Goal: Information Seeking & Learning: Learn about a topic

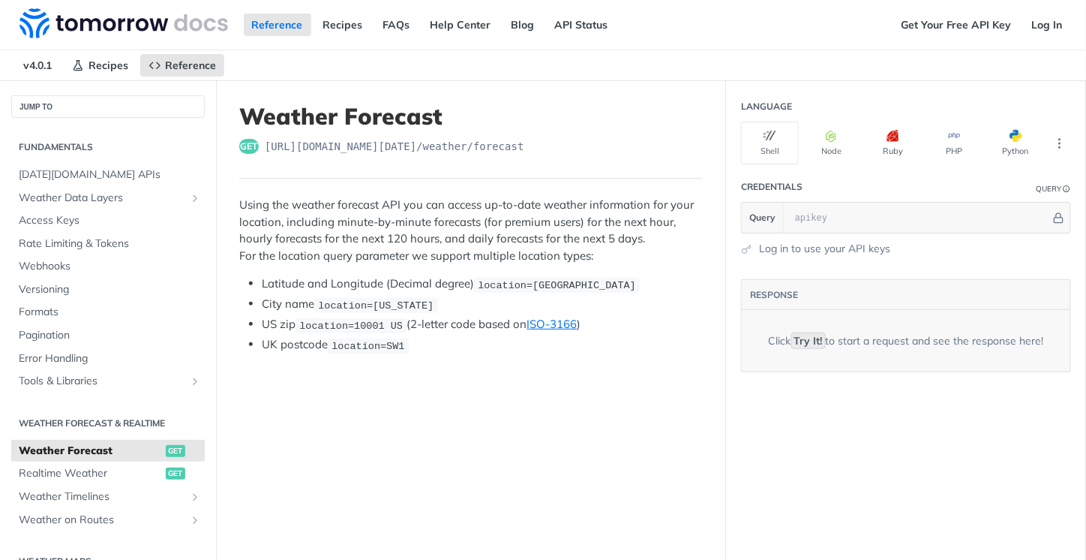
scroll to position [1671, 0]
drag, startPoint x: 521, startPoint y: 406, endPoint x: 518, endPoint y: 461, distance: 55.6
drag, startPoint x: 521, startPoint y: 290, endPoint x: 514, endPoint y: 47, distance: 243.2
click at [52, 38] on img at bounding box center [124, 23] width 209 height 30
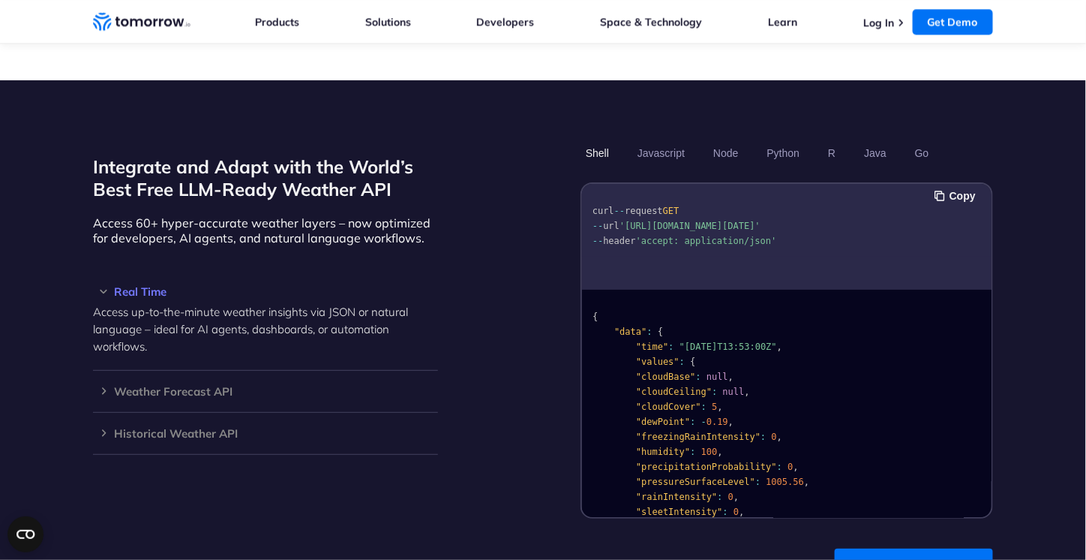
scroll to position [1275, 0]
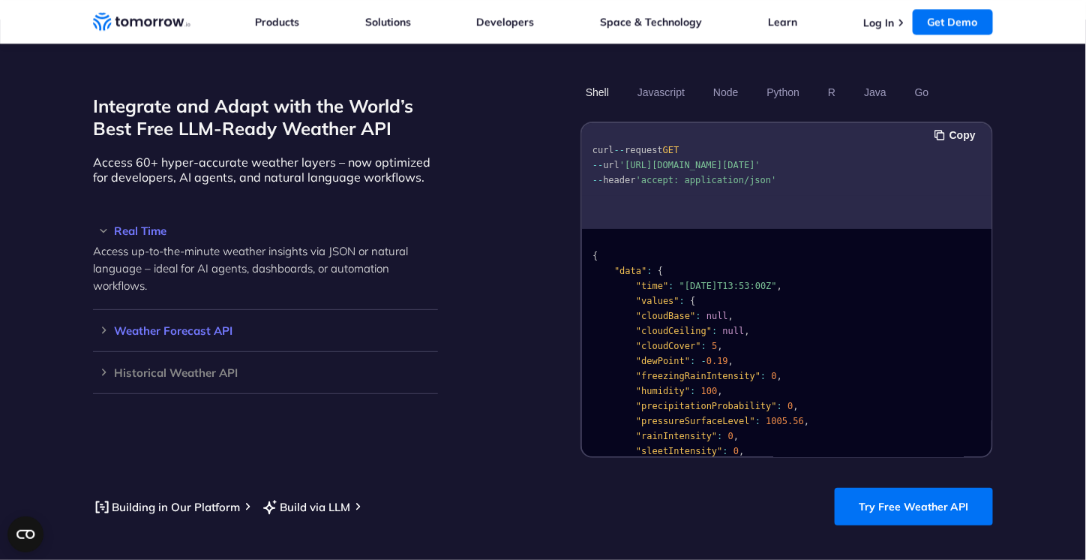
click at [141, 325] on h3 "Weather Forecast API" at bounding box center [265, 330] width 345 height 11
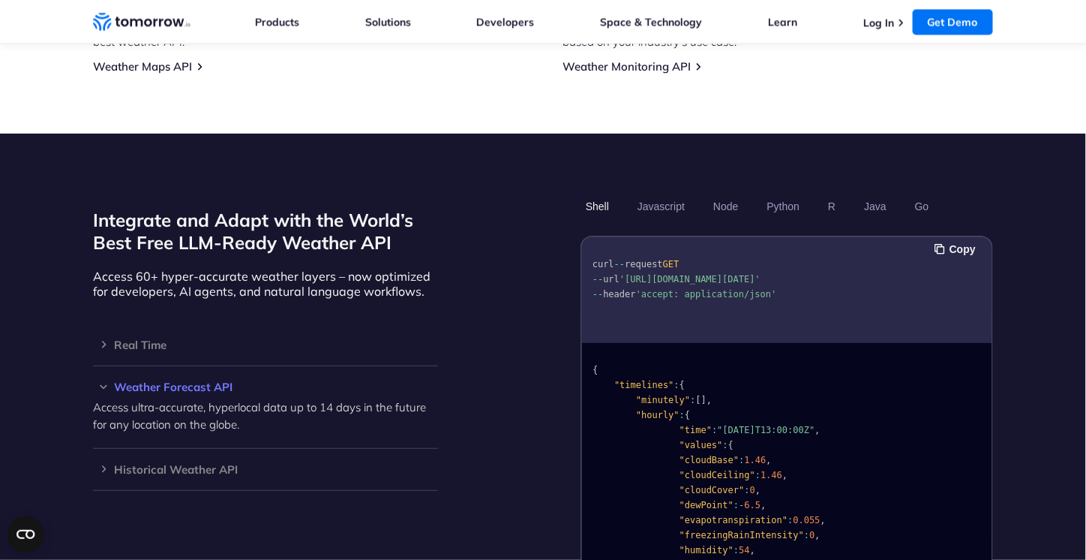
scroll to position [1425, 0]
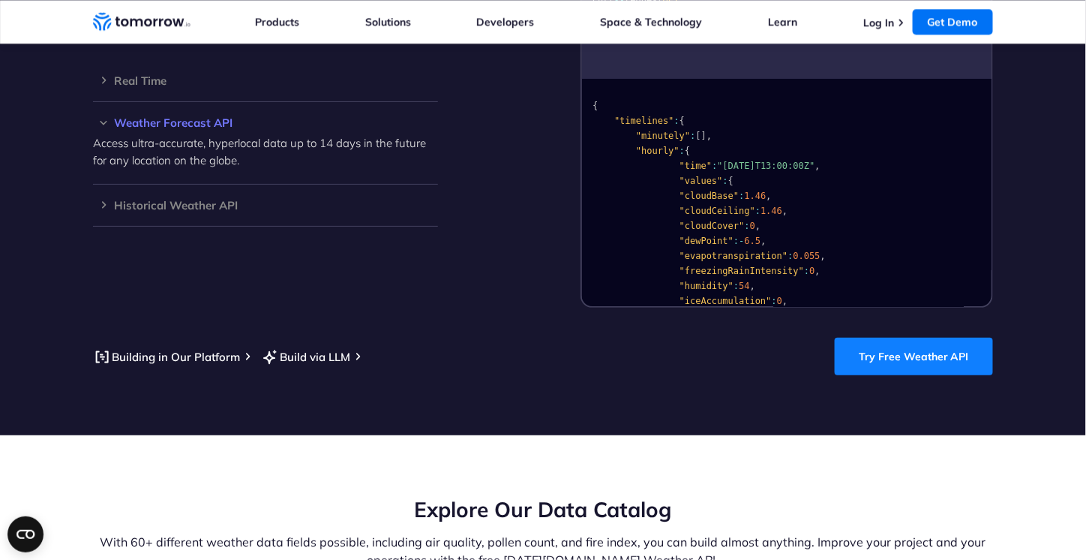
drag, startPoint x: 948, startPoint y: 342, endPoint x: 938, endPoint y: 339, distance: 10.9
click at [948, 342] on link "Try Free Weather API" at bounding box center [914, 357] width 158 height 38
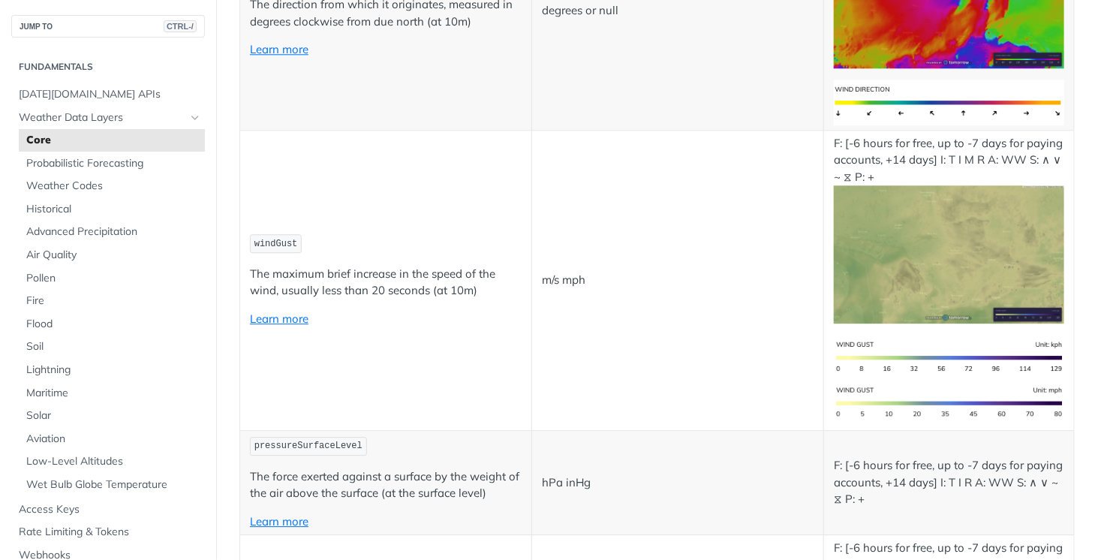
scroll to position [431, 0]
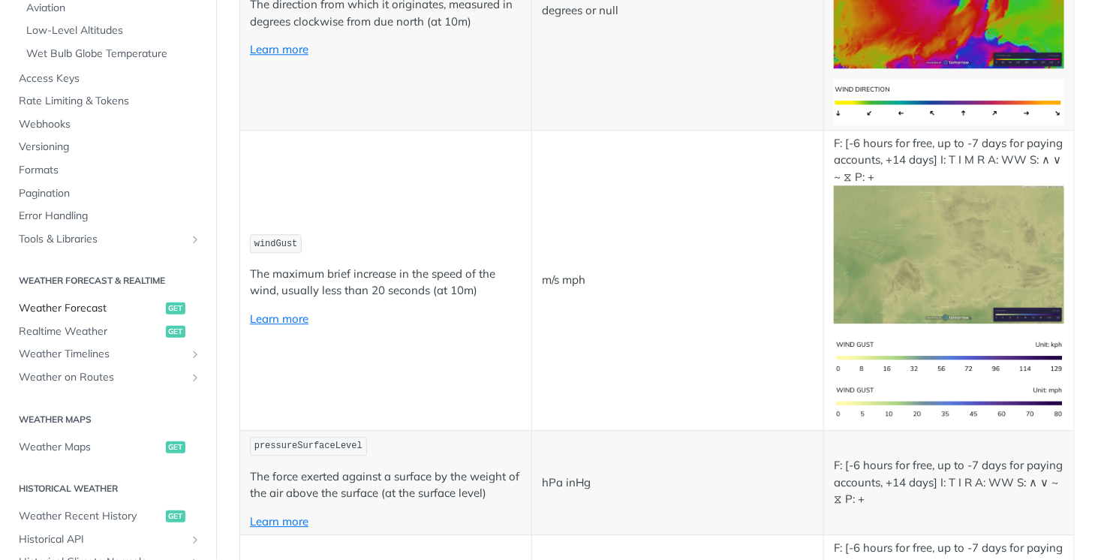
click at [57, 308] on span "Weather Forecast" at bounding box center [90, 308] width 143 height 15
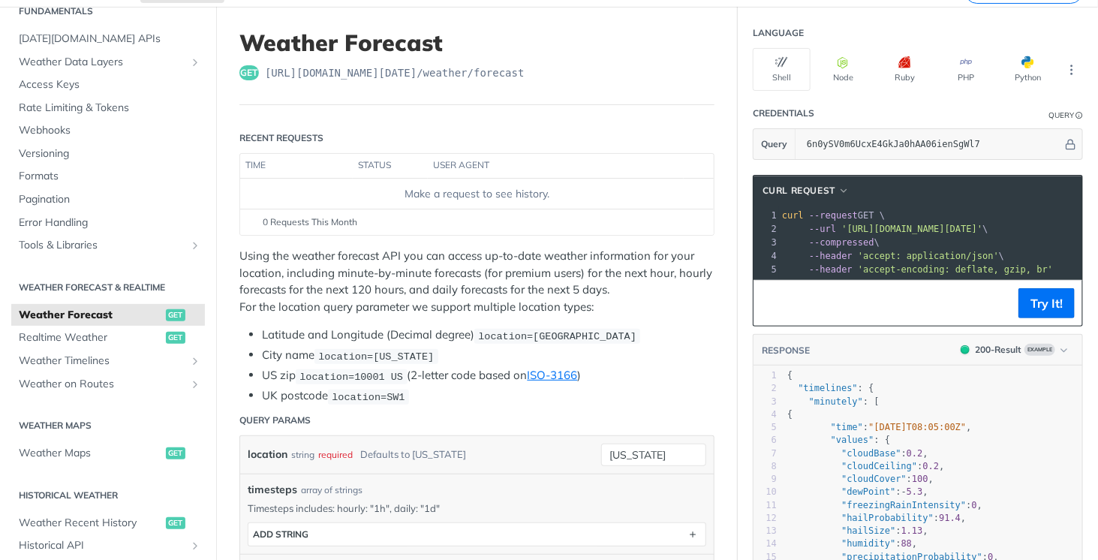
scroll to position [300, 0]
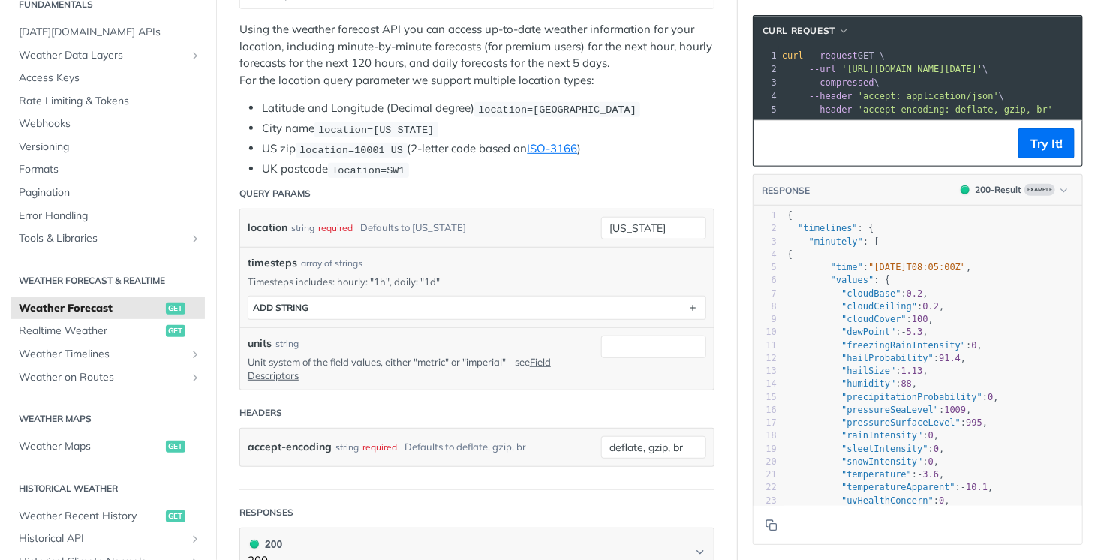
click at [82, 310] on span "Weather Forecast" at bounding box center [90, 308] width 143 height 15
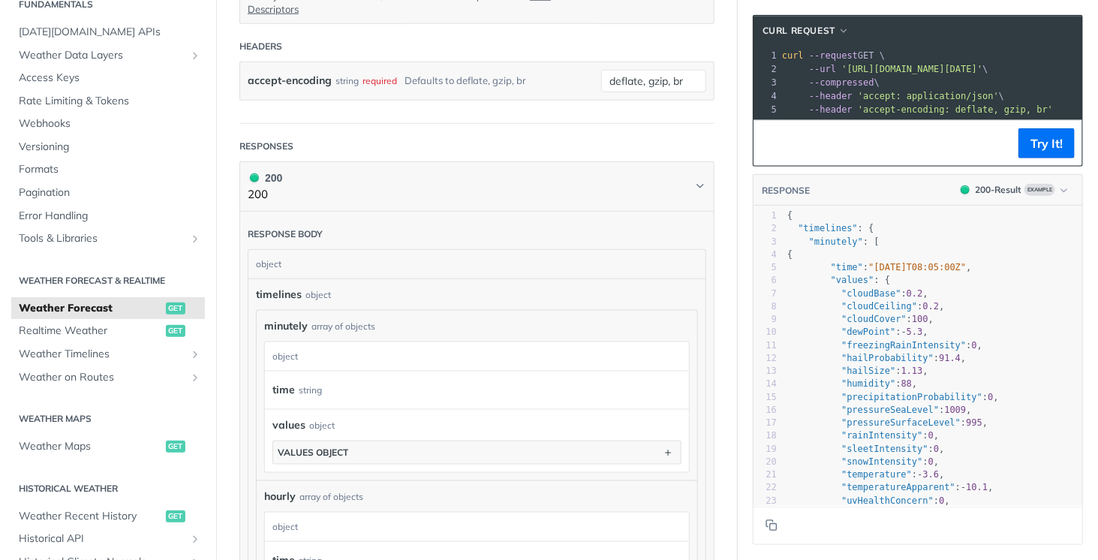
drag, startPoint x: 609, startPoint y: 272, endPoint x: 611, endPoint y: 337, distance: 64.6
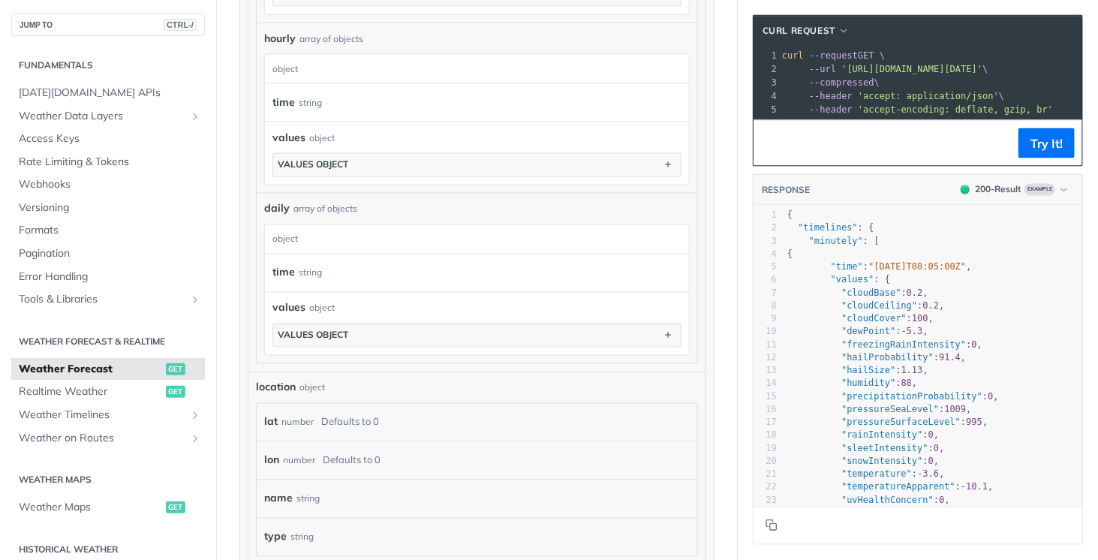
scroll to position [0, 0]
click at [173, 115] on span "Weather Data Layers" at bounding box center [102, 117] width 167 height 15
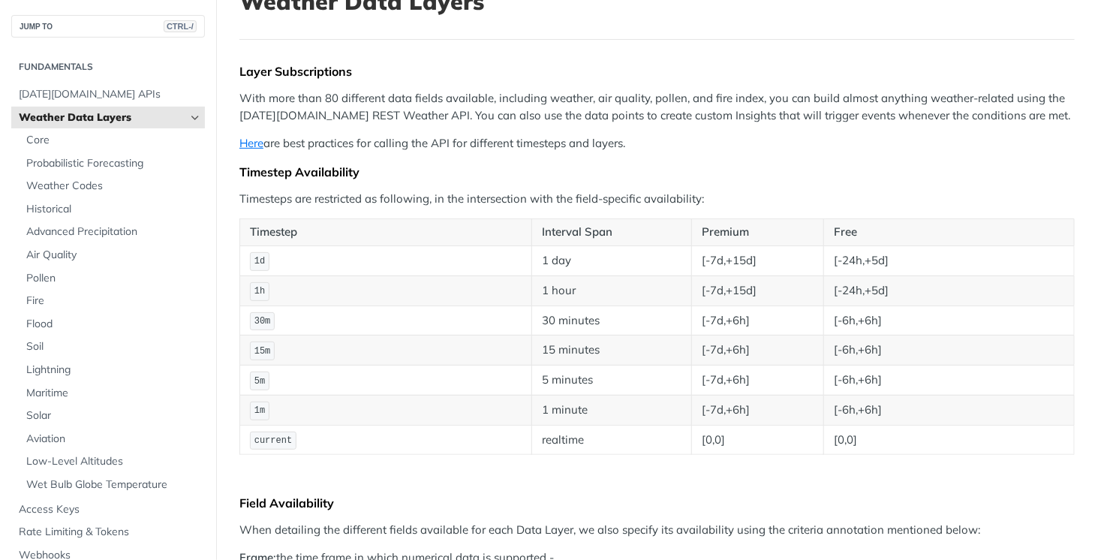
scroll to position [133, 0]
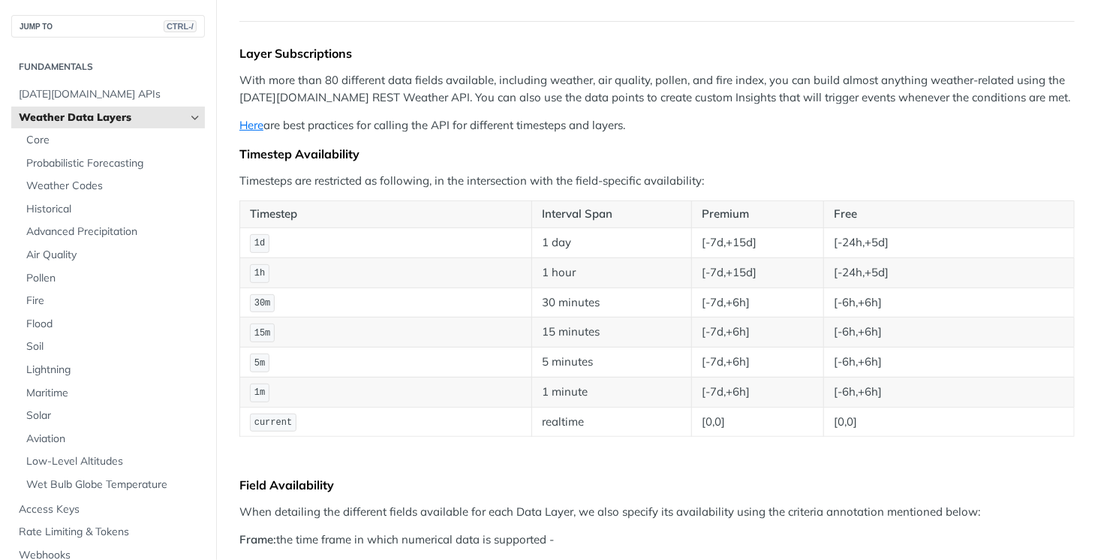
drag, startPoint x: 644, startPoint y: 203, endPoint x: 644, endPoint y: 238, distance: 35.3
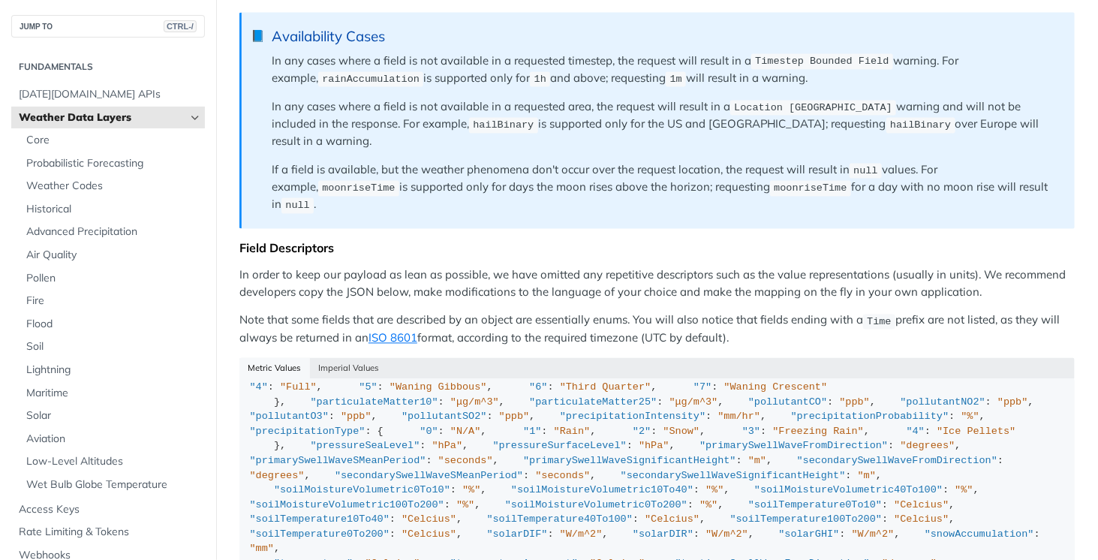
scroll to position [0, 0]
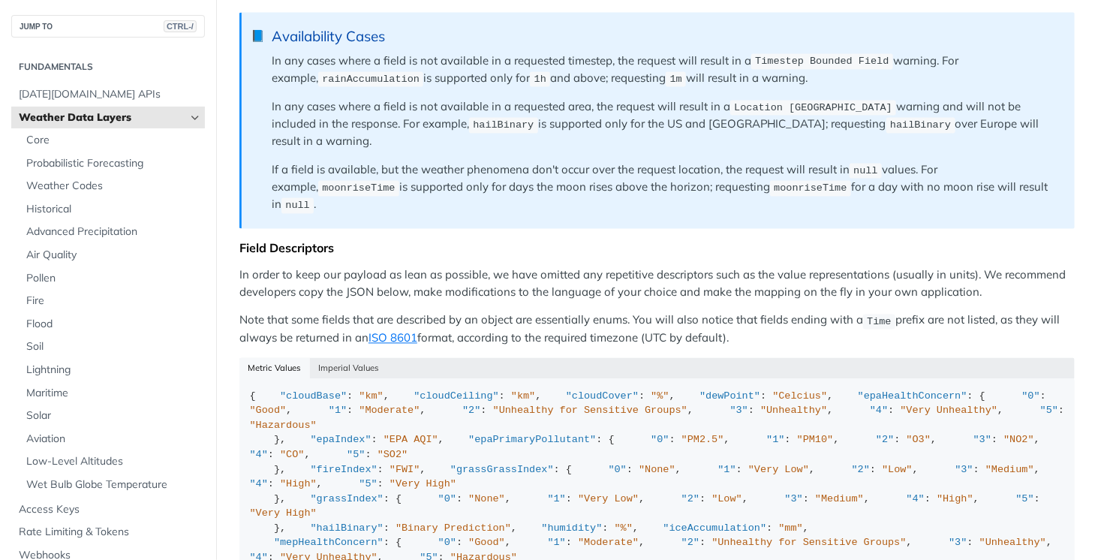
drag, startPoint x: 536, startPoint y: 357, endPoint x: 512, endPoint y: 5, distance: 352.6
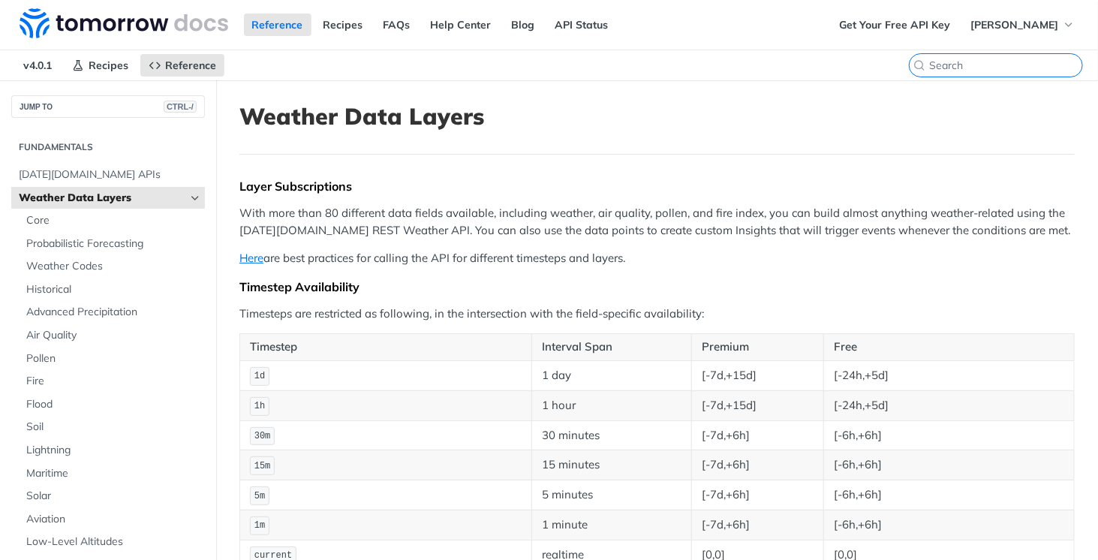
click at [996, 66] on input "CTRL-K" at bounding box center [1005, 66] width 153 height 14
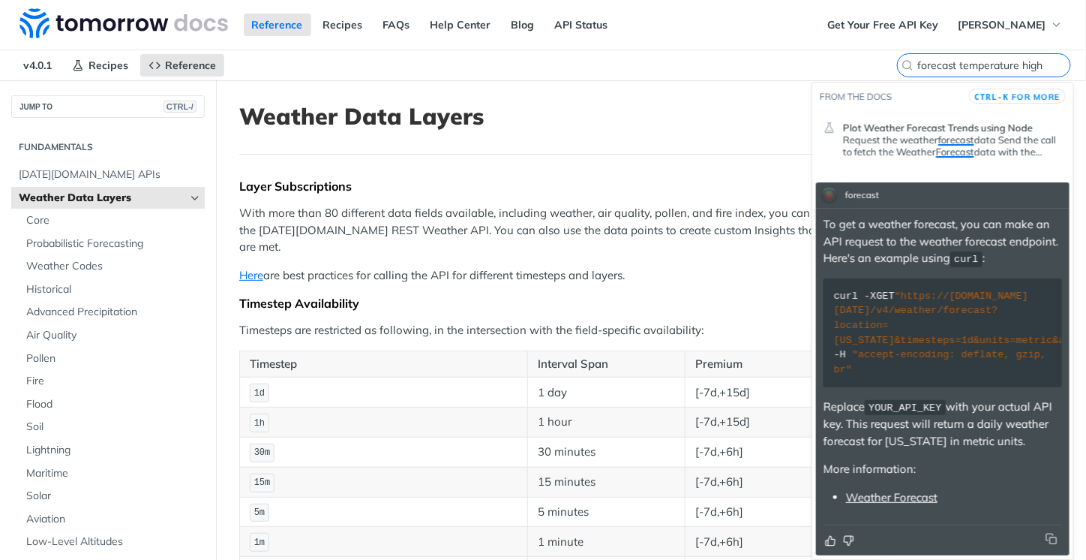
scroll to position [3, 0]
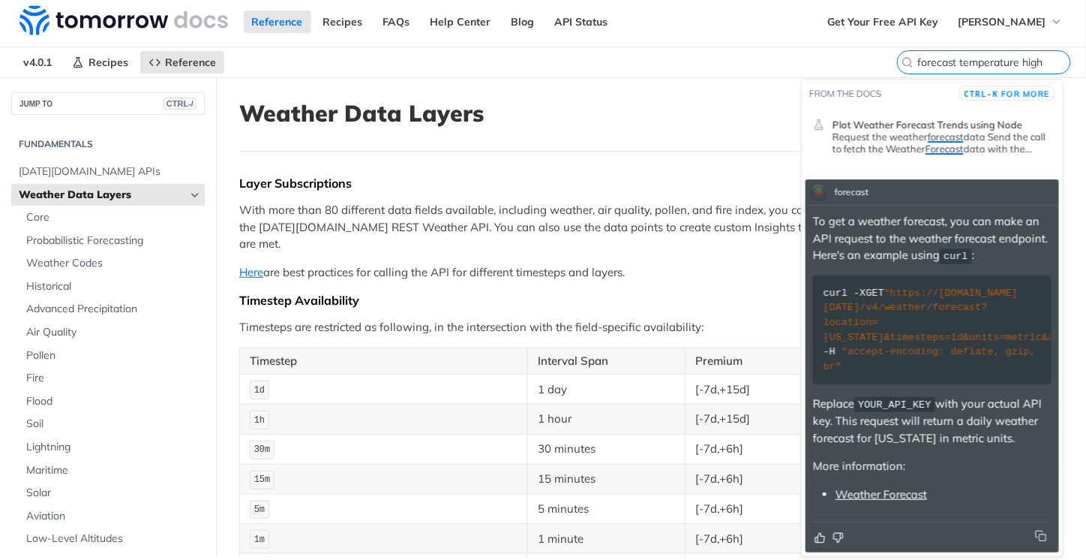
type input "forecast temperature high"
click at [875, 499] on link "Weather Forecast" at bounding box center [882, 494] width 92 height 14
click at [883, 498] on link "Weather Forecast" at bounding box center [882, 494] width 92 height 14
click at [883, 497] on link "Weather Forecast" at bounding box center [882, 494] width 92 height 14
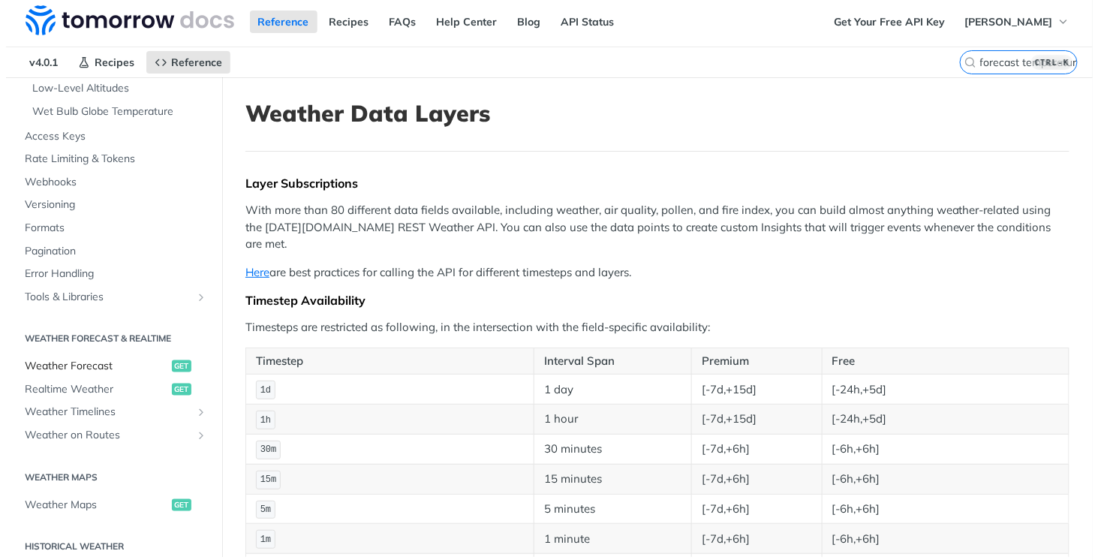
scroll to position [0, 0]
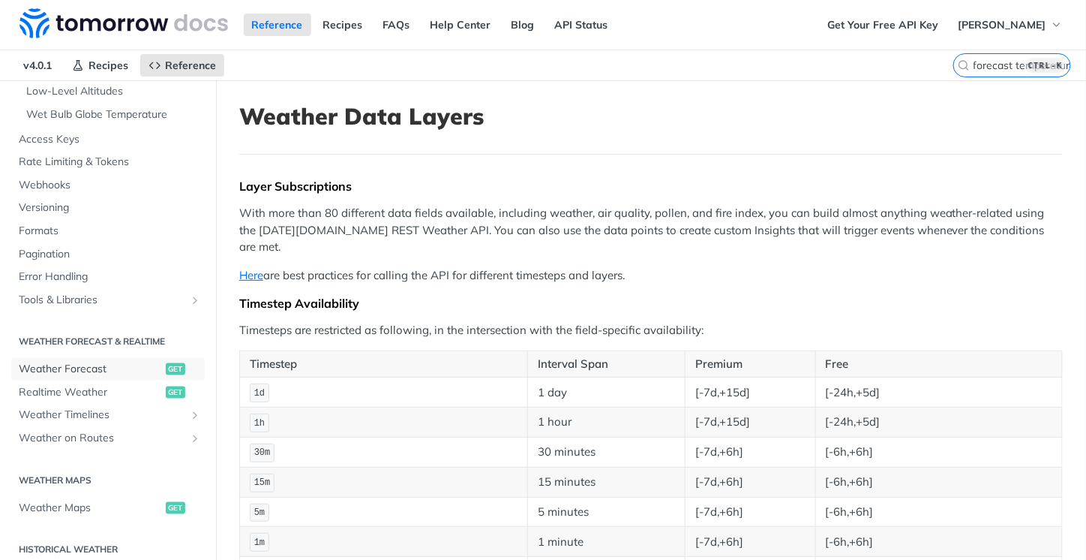
click at [63, 355] on section "Weather Forecast & realtime Weather Forecast get Realtime Weather get Weather T…" at bounding box center [108, 388] width 194 height 123
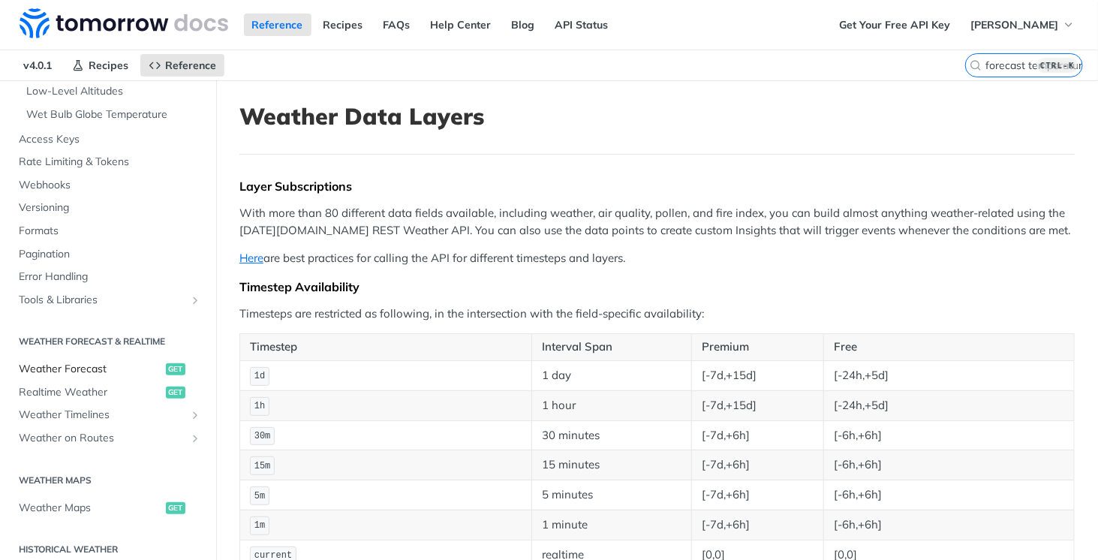
click at [62, 370] on span "Weather Forecast" at bounding box center [90, 369] width 143 height 15
